Goal: Submit feedback/report problem: Submit feedback/report problem

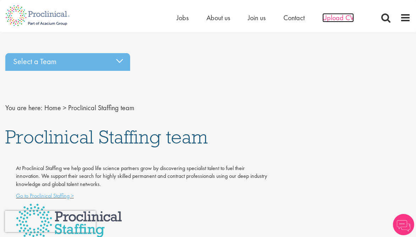
click at [340, 18] on span "Upload CV" at bounding box center [338, 17] width 32 height 9
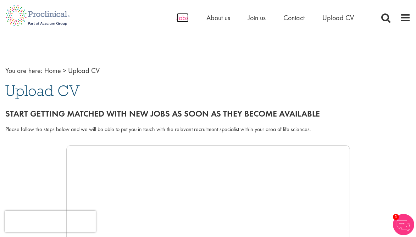
click at [184, 16] on span "Jobs" at bounding box center [183, 17] width 12 height 9
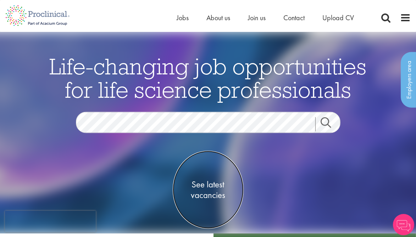
click at [208, 187] on span "See latest vacancies" at bounding box center [208, 189] width 71 height 21
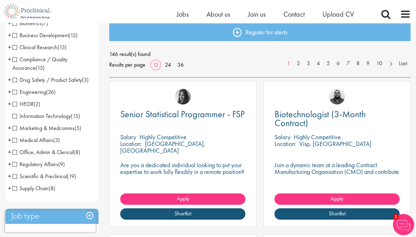
scroll to position [85, 0]
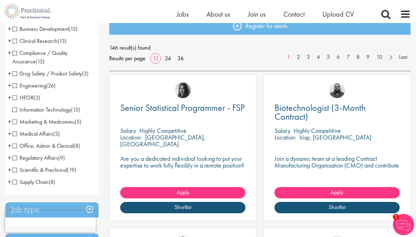
click at [9, 156] on span "+" at bounding box center [10, 157] width 4 height 11
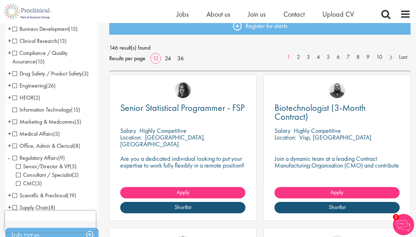
click at [9, 148] on span "+" at bounding box center [10, 145] width 4 height 11
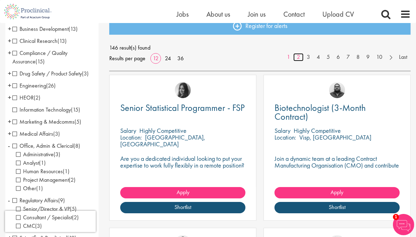
click at [297, 59] on link "2" at bounding box center [298, 57] width 10 height 8
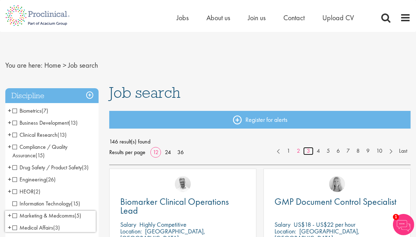
click at [305, 150] on link "3" at bounding box center [308, 151] width 10 height 8
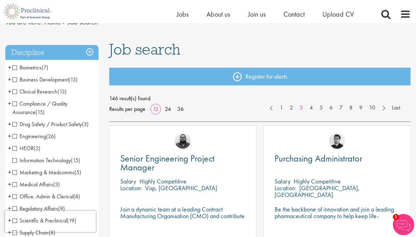
scroll to position [28, 0]
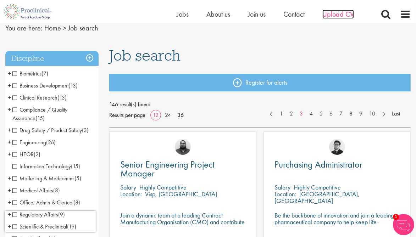
click at [333, 13] on span "Upload CV" at bounding box center [338, 14] width 32 height 9
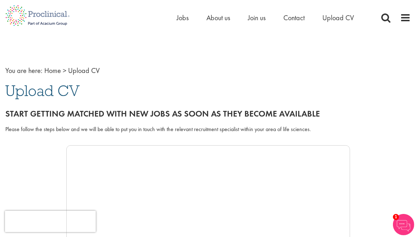
click at [63, 91] on span "Upload CV" at bounding box center [42, 90] width 74 height 19
click at [28, 92] on span "Upload CV" at bounding box center [42, 90] width 74 height 19
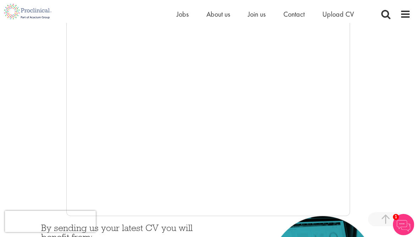
scroll to position [85, 0]
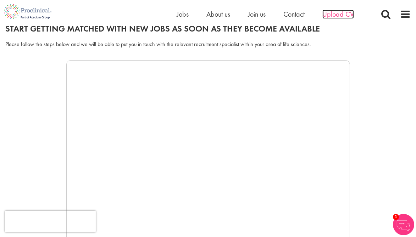
click at [334, 14] on span "Upload CV" at bounding box center [338, 14] width 32 height 9
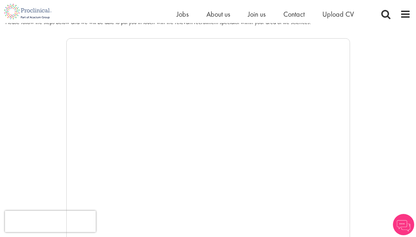
scroll to position [113, 0]
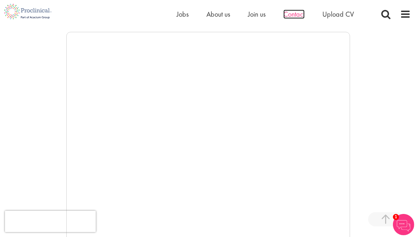
click at [293, 13] on span "Contact" at bounding box center [293, 14] width 21 height 9
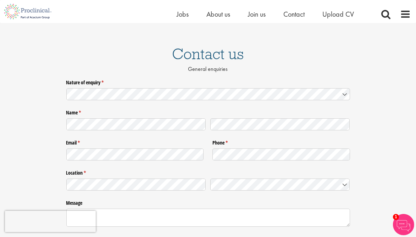
scroll to position [28, 0]
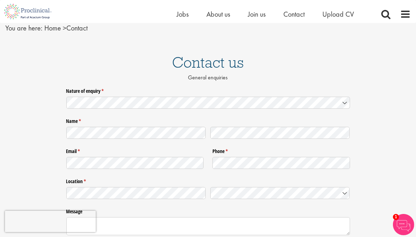
click at [344, 103] on icon at bounding box center [345, 103] width 4 height 2
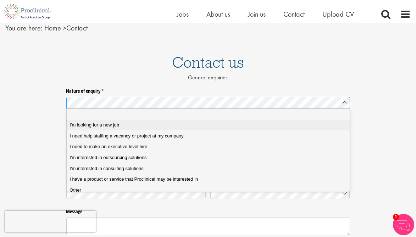
click at [122, 125] on div "I'm looking for a new job" at bounding box center [210, 125] width 281 height 6
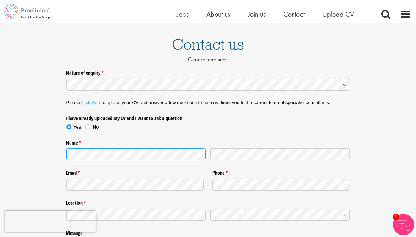
scroll to position [132, 0]
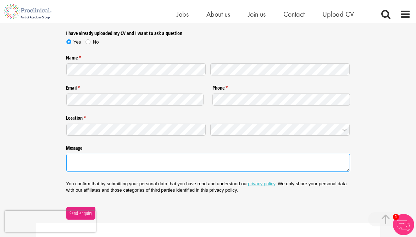
click at [106, 163] on textarea "Message" at bounding box center [208, 163] width 284 height 18
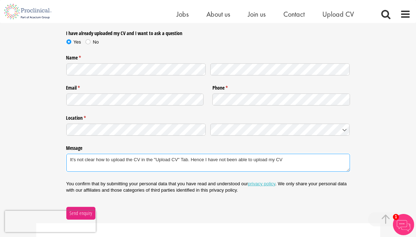
type textarea "It's not clear how to upload the CV in the "Upload CV" Tab. Hence I have not be…"
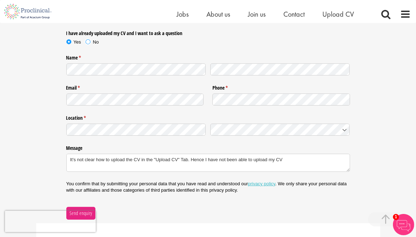
click at [88, 41] on span at bounding box center [87, 41] width 7 height 7
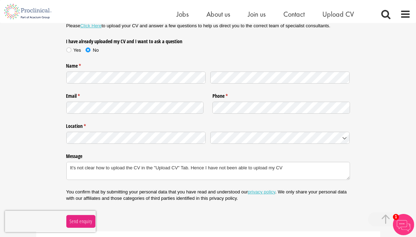
scroll to position [142, 0]
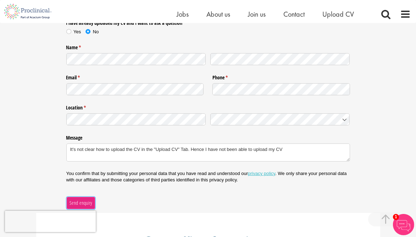
click at [86, 203] on span "Send enquiry" at bounding box center [80, 203] width 23 height 8
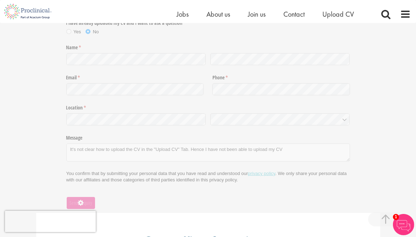
scroll to position [99, 0]
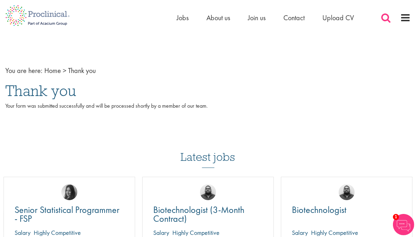
click at [388, 17] on span at bounding box center [386, 17] width 11 height 11
